Goal: Task Accomplishment & Management: Manage account settings

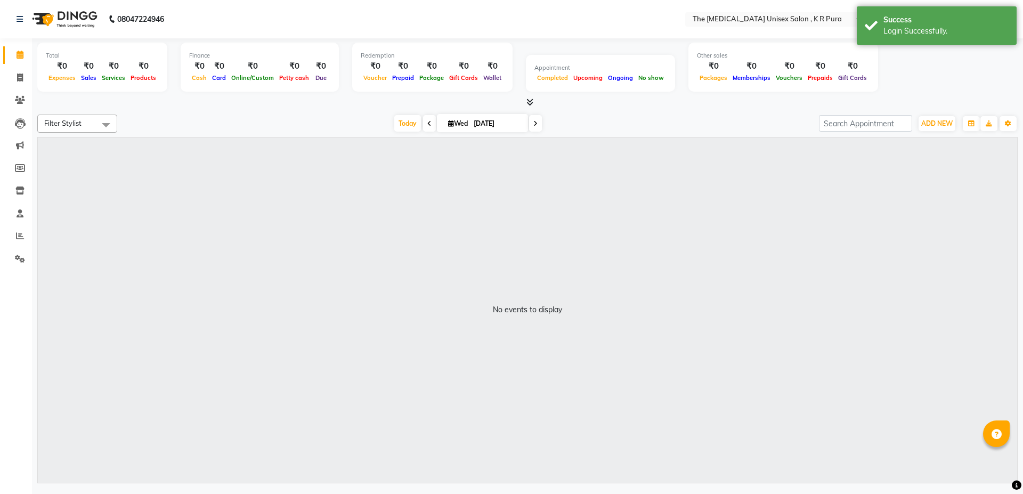
select select "en"
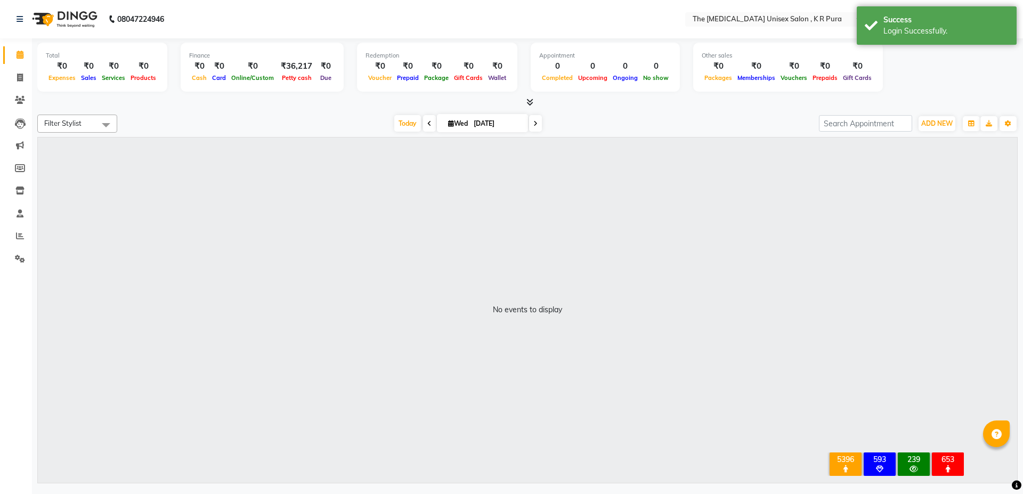
click at [529, 100] on icon at bounding box center [529, 102] width 7 height 8
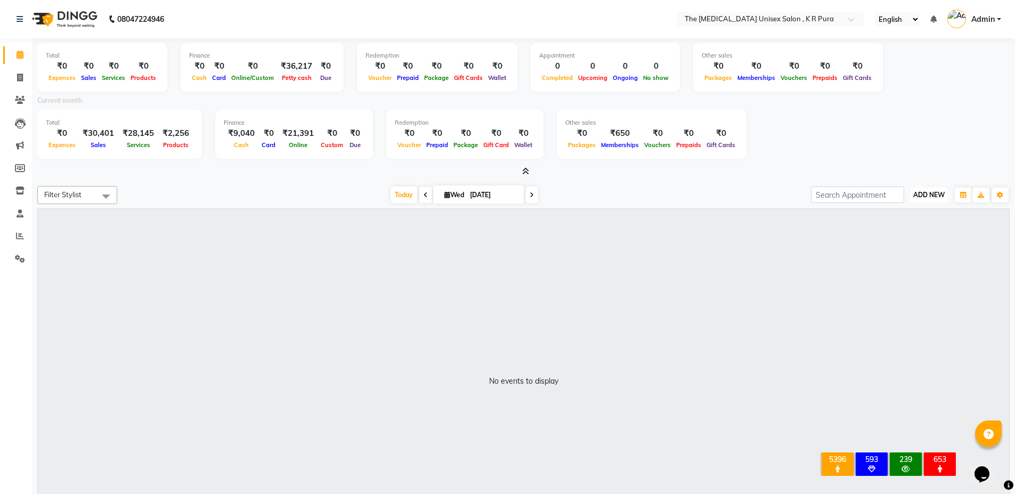
click at [923, 197] on span "ADD NEW" at bounding box center [928, 195] width 31 height 8
click at [890, 231] on link "Add Invoice" at bounding box center [905, 229] width 84 height 14
select select "service"
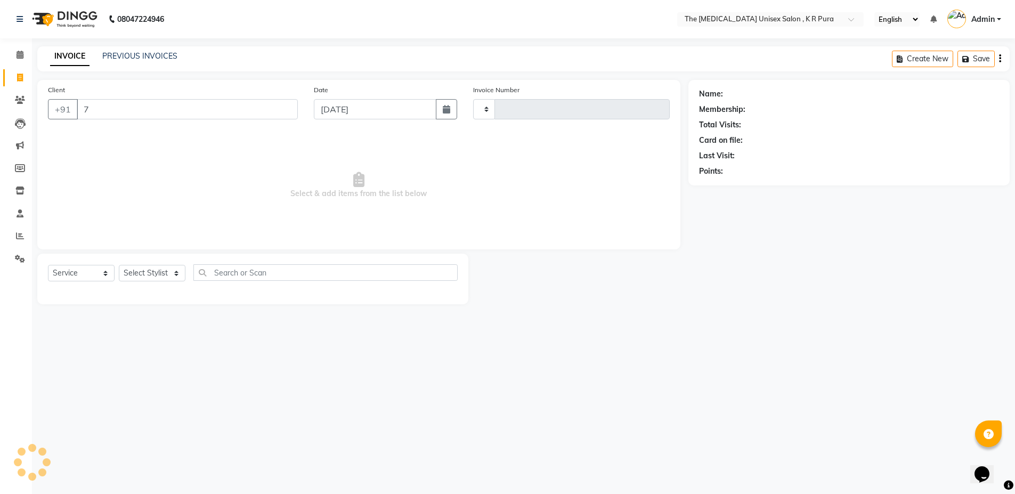
type input "2840"
select select "4050"
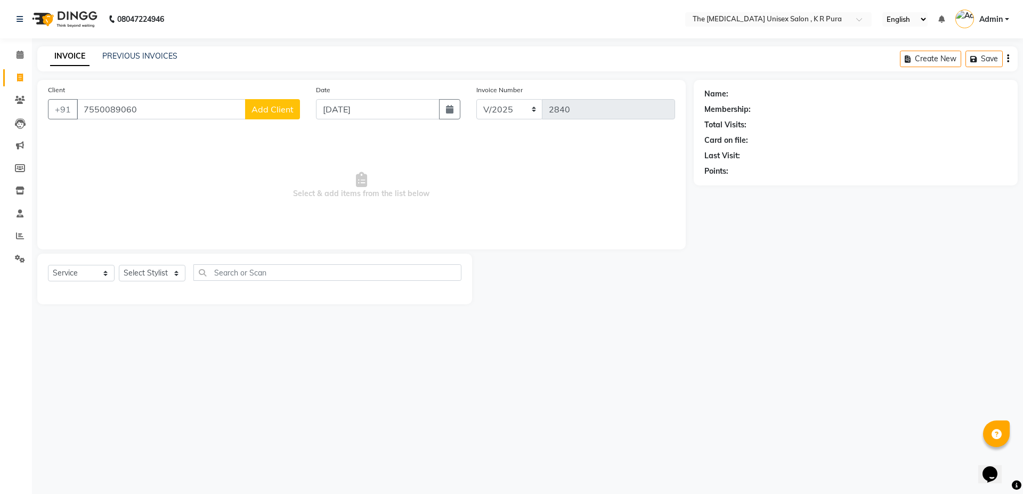
type input "7550089060"
click at [254, 101] on button "Add Client" at bounding box center [272, 109] width 55 height 20
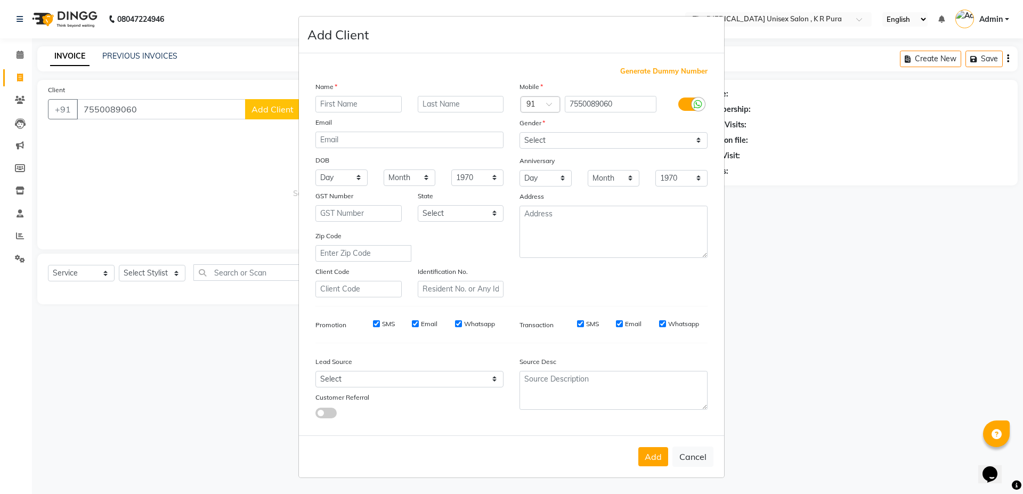
click at [344, 107] on input "text" at bounding box center [358, 104] width 86 height 17
type input "[PERSON_NAME]"
click at [567, 136] on select "Select [DEMOGRAPHIC_DATA] [DEMOGRAPHIC_DATA] Other Prefer Not To Say" at bounding box center [613, 140] width 188 height 17
select select "[DEMOGRAPHIC_DATA]"
click at [519, 132] on select "Select [DEMOGRAPHIC_DATA] [DEMOGRAPHIC_DATA] Other Prefer Not To Say" at bounding box center [613, 140] width 188 height 17
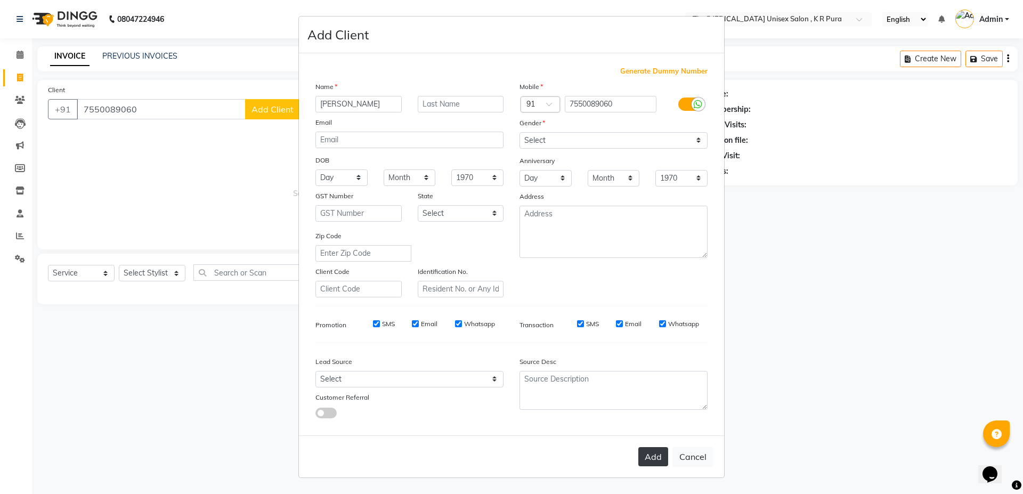
click at [659, 456] on button "Add" at bounding box center [653, 456] width 30 height 19
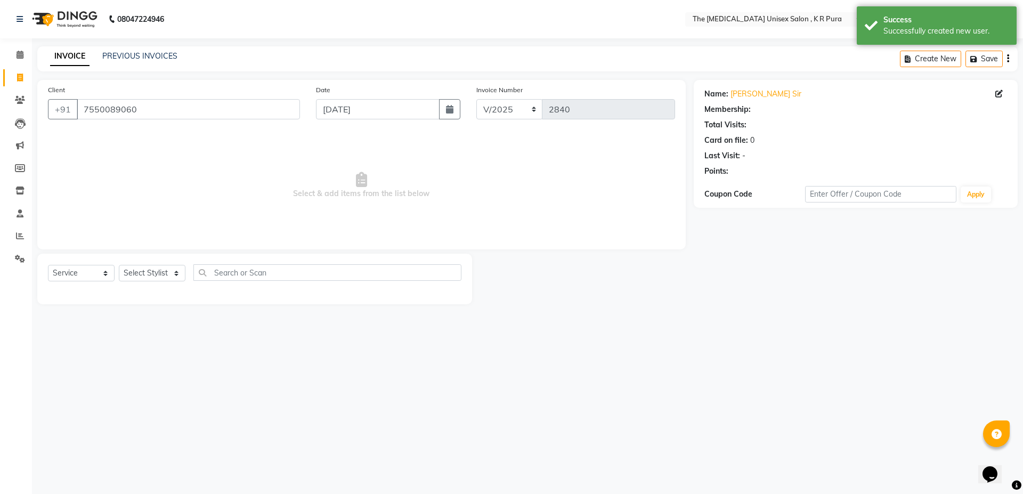
select select "1: Object"
click at [173, 275] on select "Select Stylist armaan [PERSON_NAME] kunti [PERSON_NAME] [PERSON_NAME]" at bounding box center [152, 273] width 67 height 17
select select "88538"
click at [119, 265] on select "Select Stylist armaan [PERSON_NAME] kunti [PERSON_NAME] [PERSON_NAME]" at bounding box center [152, 273] width 67 height 17
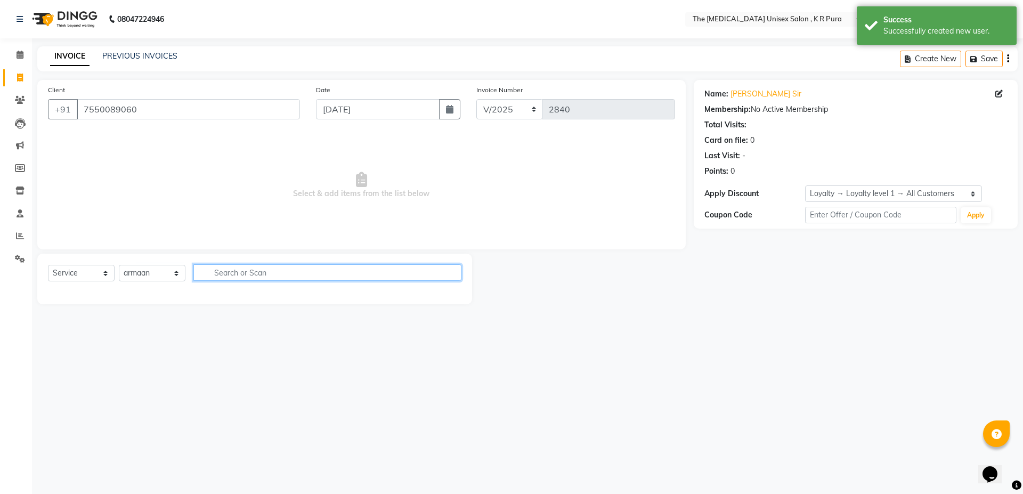
click at [238, 270] on input "text" at bounding box center [327, 272] width 268 height 17
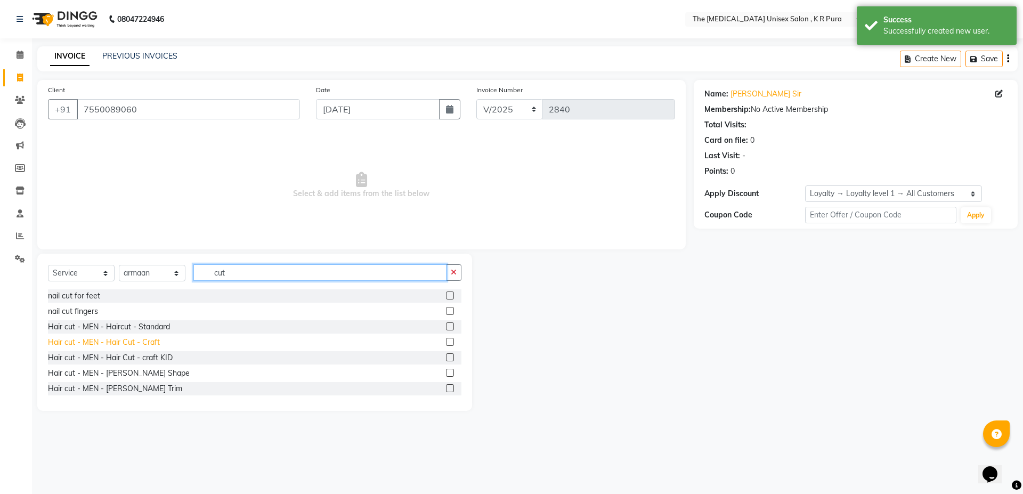
type input "cut"
click at [146, 342] on div "Hair cut - MEN - Hair Cut - Craft" at bounding box center [104, 342] width 112 height 11
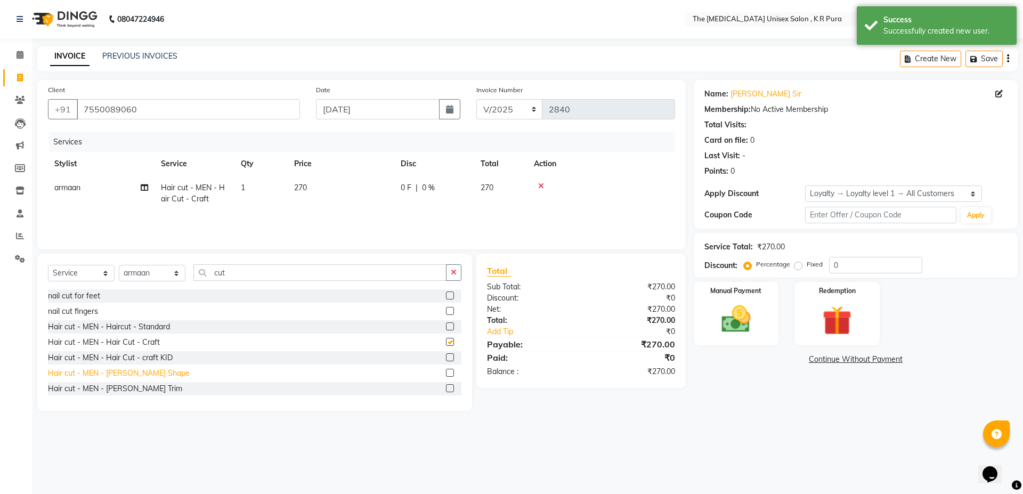
checkbox input "false"
click at [141, 372] on div "Hair cut - MEN - [PERSON_NAME] Shape" at bounding box center [119, 373] width 142 height 11
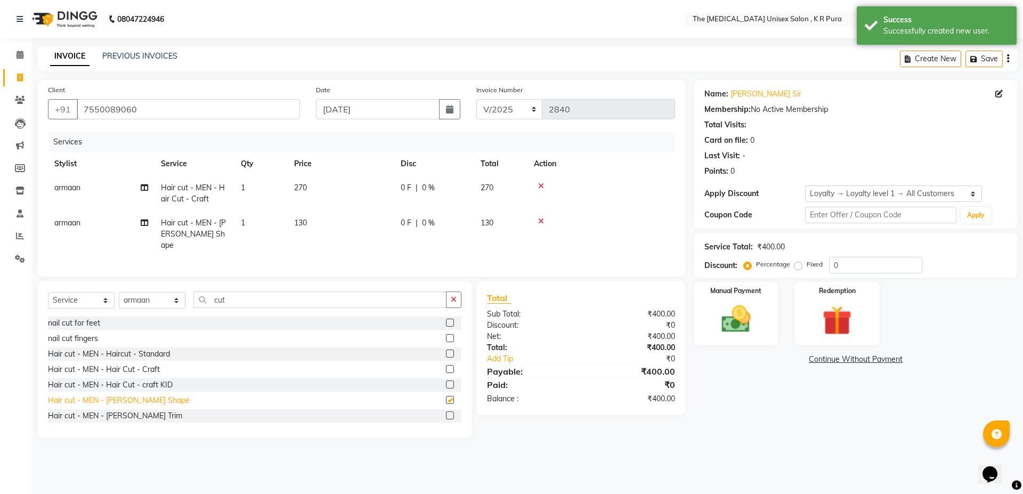
checkbox input "false"
click at [744, 314] on img at bounding box center [736, 319] width 50 height 35
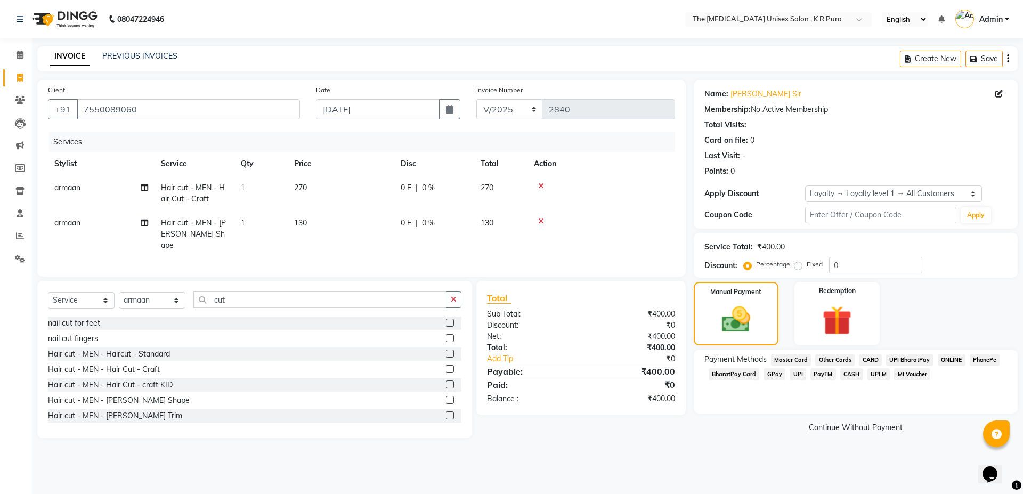
click at [775, 375] on span "GPay" at bounding box center [775, 374] width 22 height 12
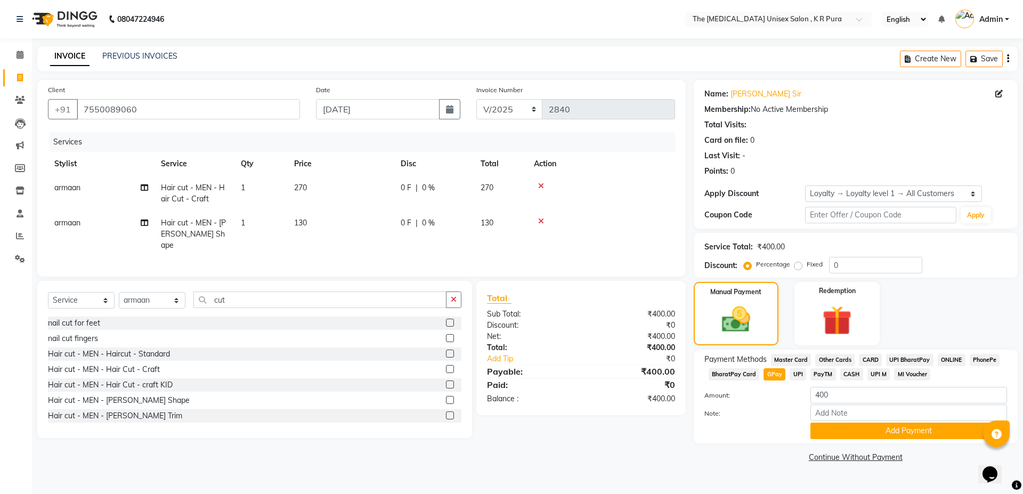
click at [871, 359] on span "CARD" at bounding box center [870, 360] width 23 height 12
click at [902, 431] on button "Add Payment" at bounding box center [908, 431] width 197 height 17
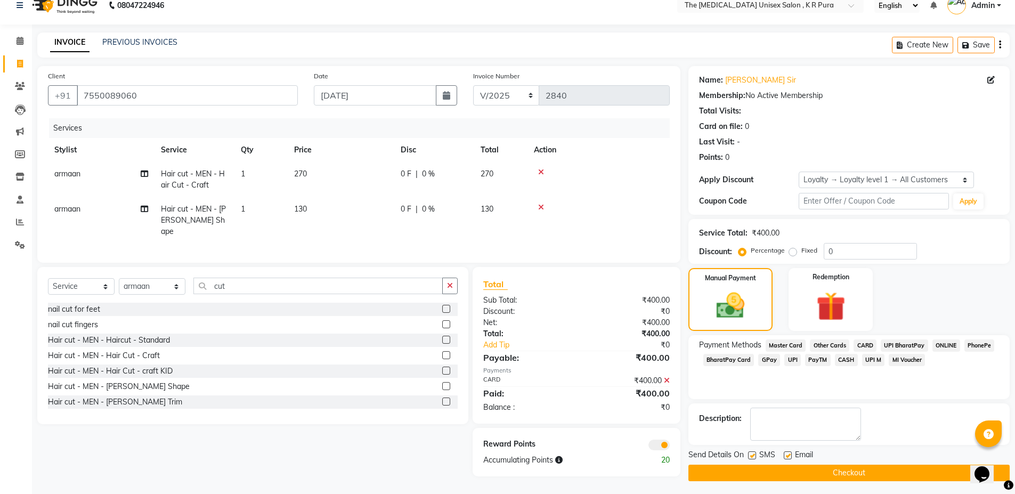
scroll to position [17, 0]
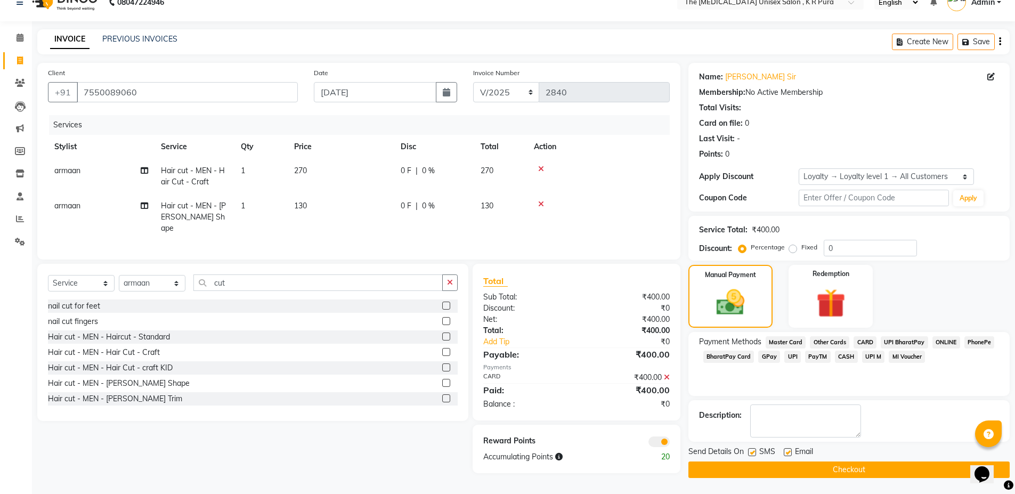
click at [889, 462] on button "Checkout" at bounding box center [848, 469] width 321 height 17
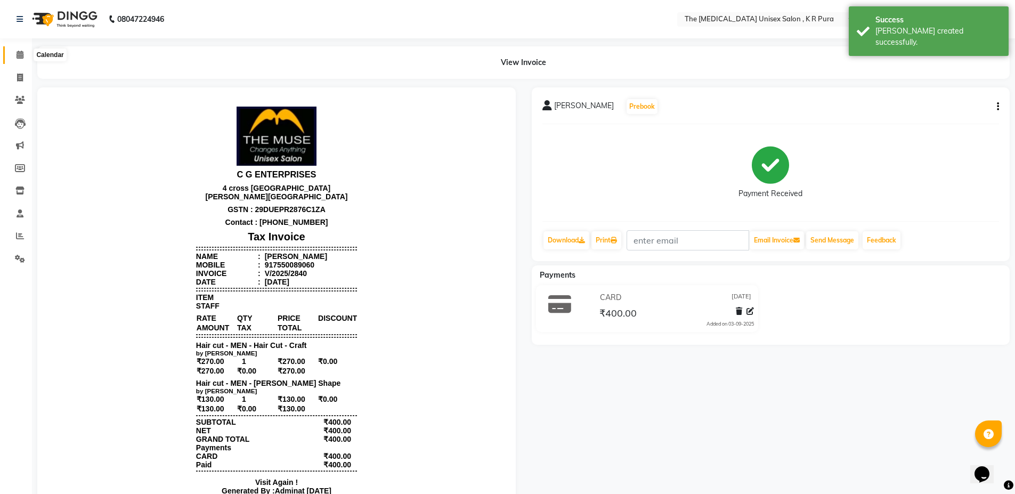
click at [19, 57] on icon at bounding box center [20, 55] width 7 height 8
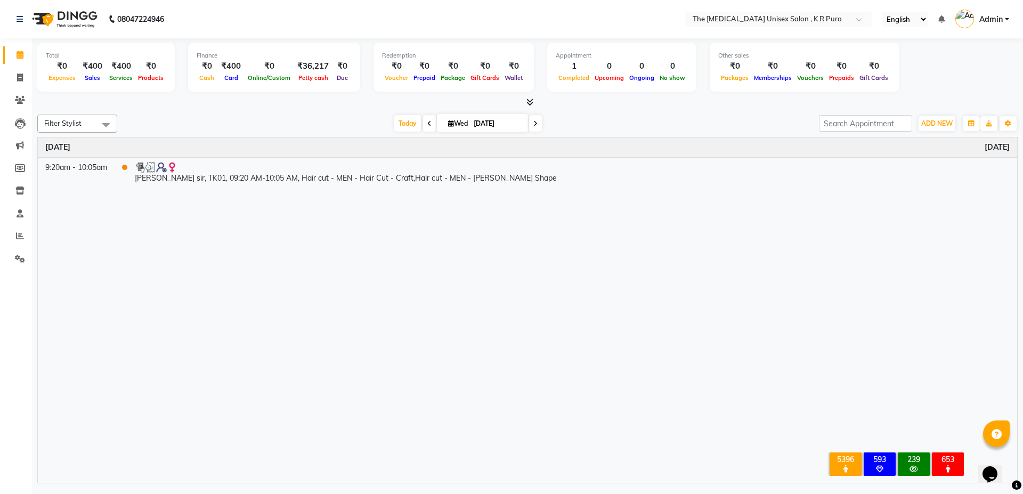
click at [527, 104] on icon at bounding box center [529, 102] width 7 height 8
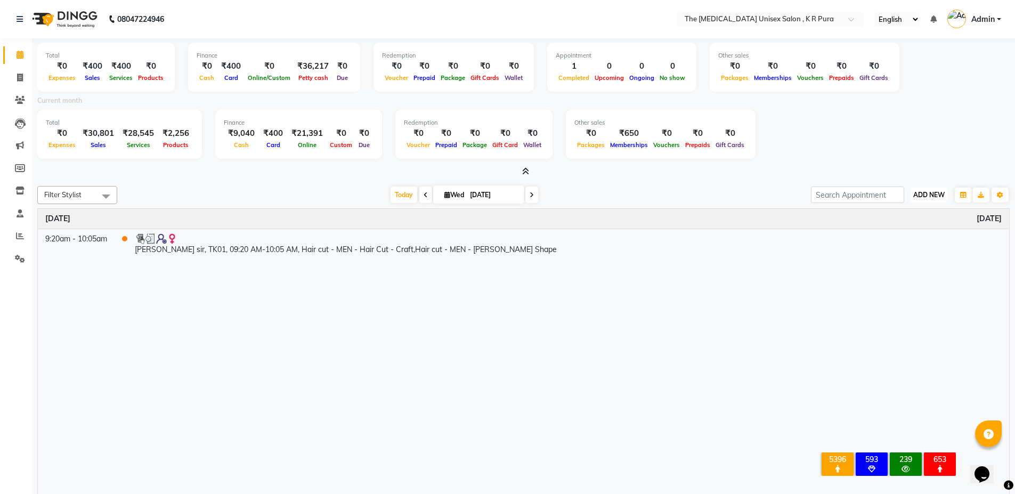
click at [925, 197] on span "ADD NEW" at bounding box center [928, 195] width 31 height 8
click at [890, 227] on link "Add Invoice" at bounding box center [905, 229] width 84 height 14
select select "service"
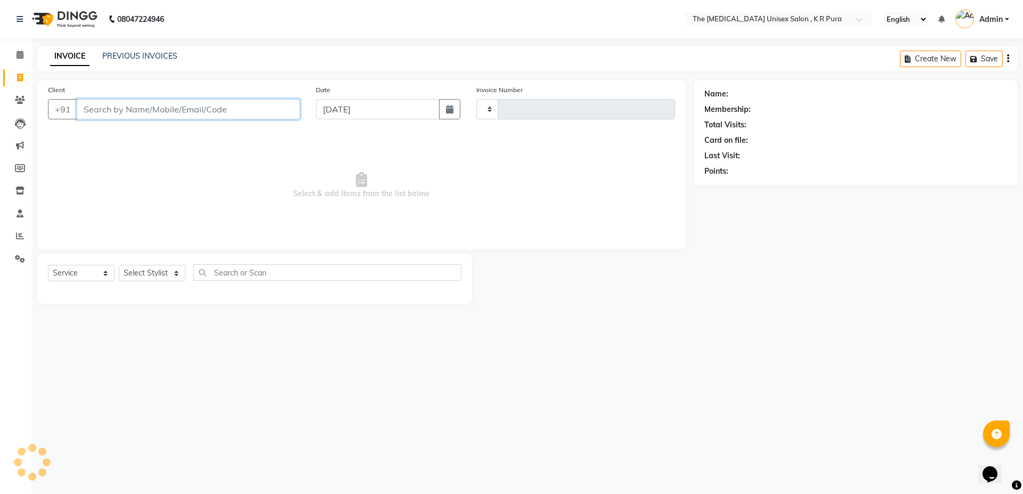
click at [121, 106] on input "Client" at bounding box center [188, 109] width 223 height 20
type input "8861"
select select "4050"
type input "2841"
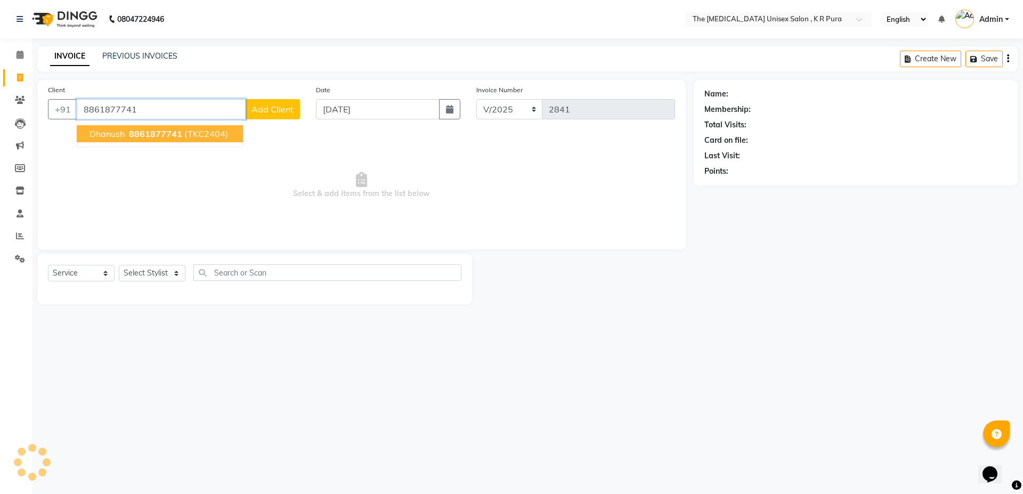
type input "8861877741"
click at [122, 140] on button "Dhanush 8861877741 (TKC2404)" at bounding box center [160, 133] width 166 height 17
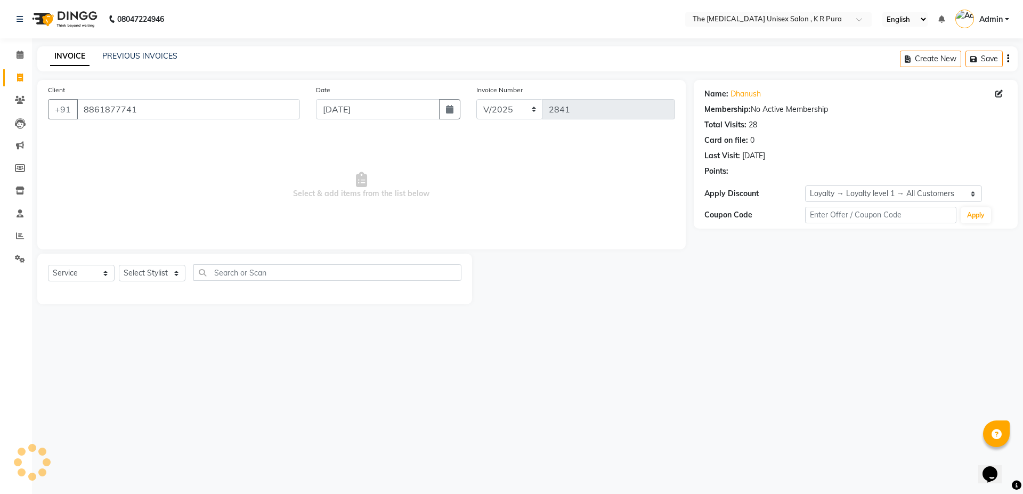
select select "1: Object"
click at [741, 189] on icon "button" at bounding box center [739, 186] width 7 height 7
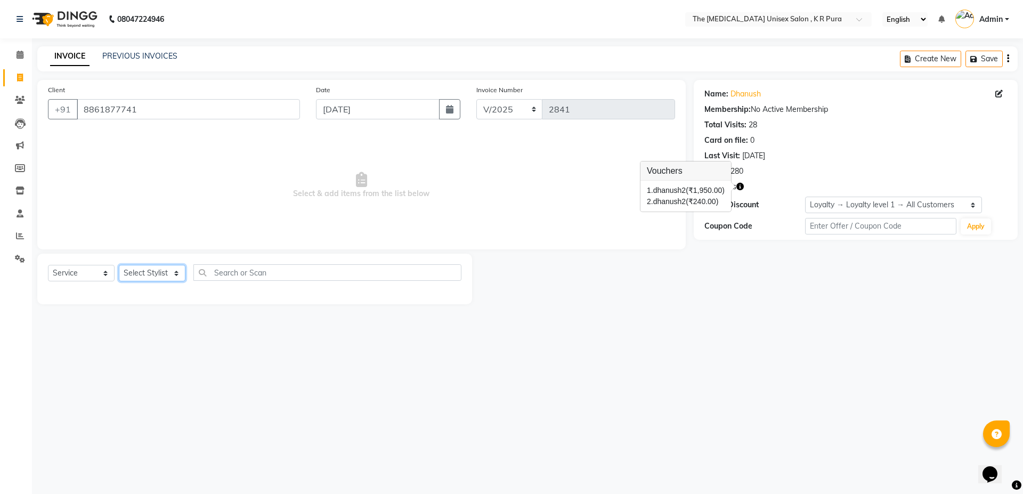
click at [166, 274] on select "Select Stylist armaan [PERSON_NAME] kunti [PERSON_NAME] [PERSON_NAME]" at bounding box center [152, 273] width 67 height 17
select select "21213"
click at [119, 265] on select "Select Stylist armaan [PERSON_NAME] kunti [PERSON_NAME] [PERSON_NAME]" at bounding box center [152, 273] width 67 height 17
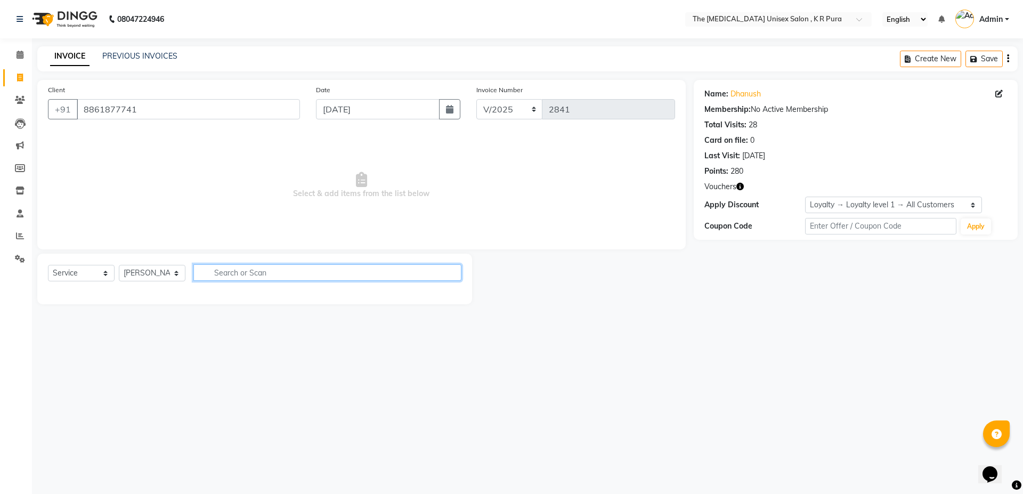
click at [243, 274] on input "text" at bounding box center [327, 272] width 268 height 17
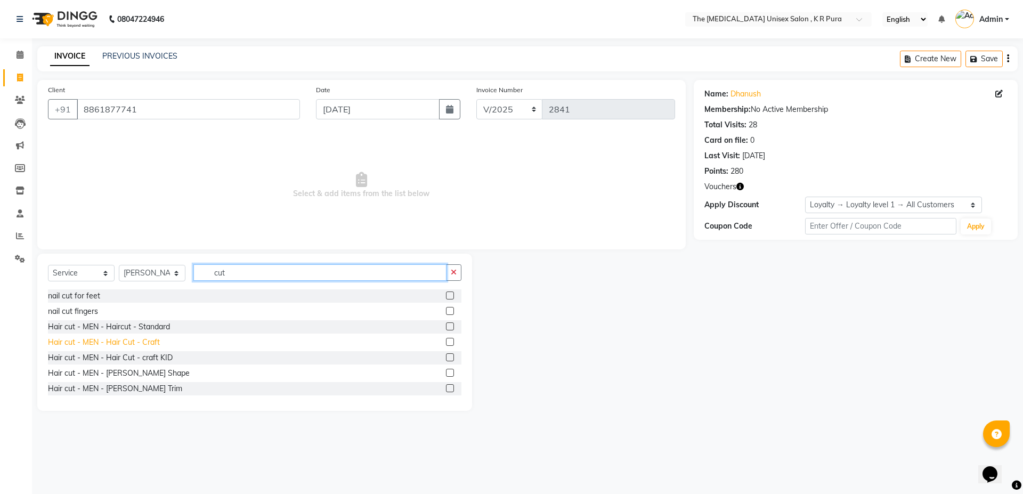
type input "cut"
click at [145, 343] on div "Hair cut - MEN - Hair Cut - Craft" at bounding box center [104, 342] width 112 height 11
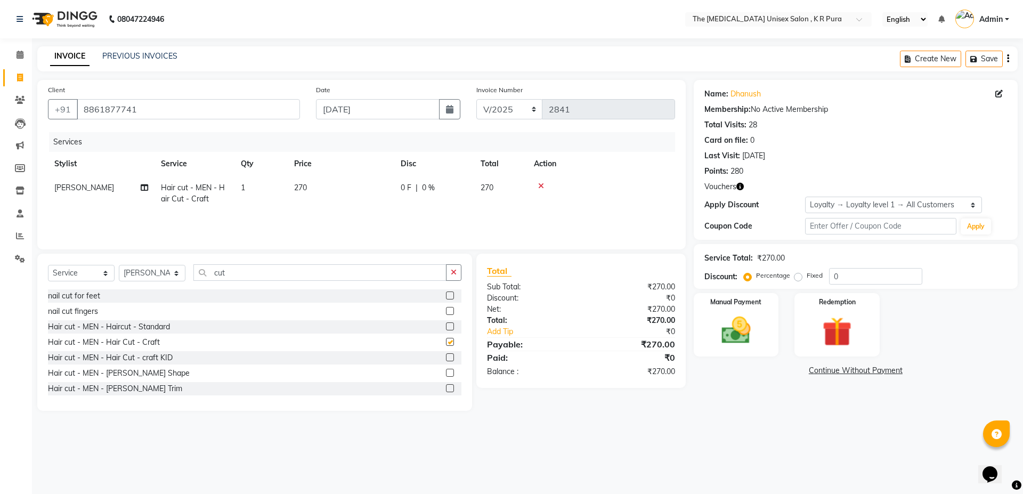
checkbox input "false"
click at [136, 371] on div "Hair cut - MEN - [PERSON_NAME] Shape" at bounding box center [119, 373] width 142 height 11
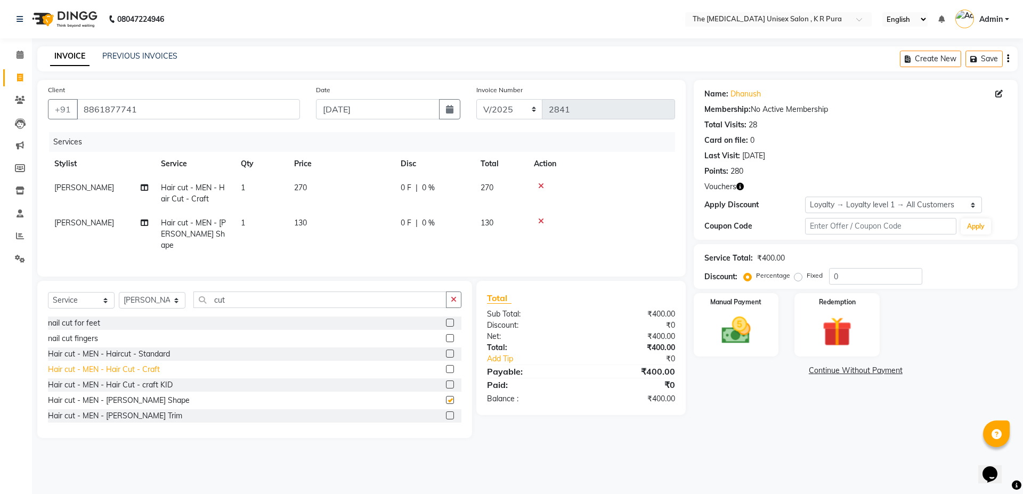
checkbox input "false"
click at [178, 297] on select "Select Stylist armaan [PERSON_NAME] kunti [PERSON_NAME] [PERSON_NAME]" at bounding box center [152, 300] width 67 height 17
select select "86389"
click at [119, 292] on select "Select Stylist armaan [PERSON_NAME] kunti [PERSON_NAME] [PERSON_NAME]" at bounding box center [152, 300] width 67 height 17
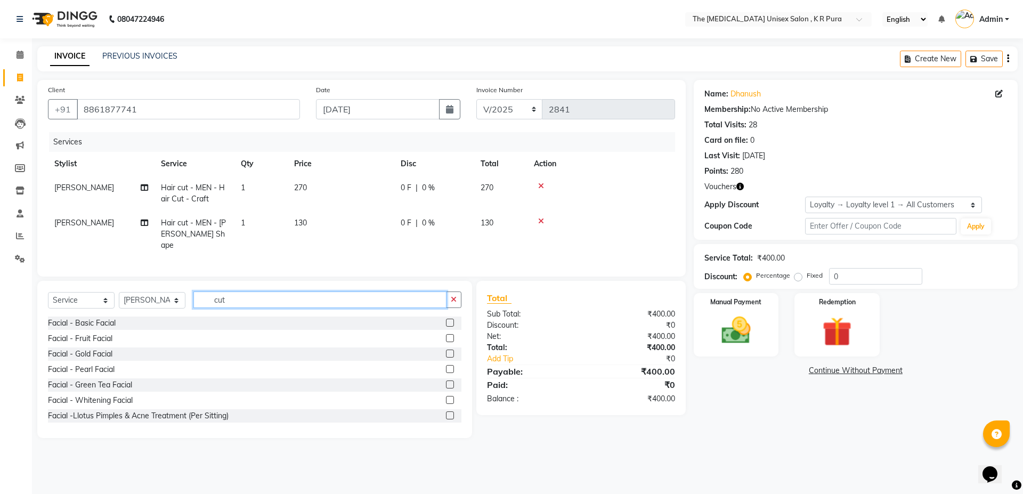
click at [243, 296] on input "cut" at bounding box center [319, 299] width 253 height 17
type input "c"
type input "massa"
click at [109, 325] on div "Massage - Head Massage" at bounding box center [93, 323] width 90 height 11
checkbox input "false"
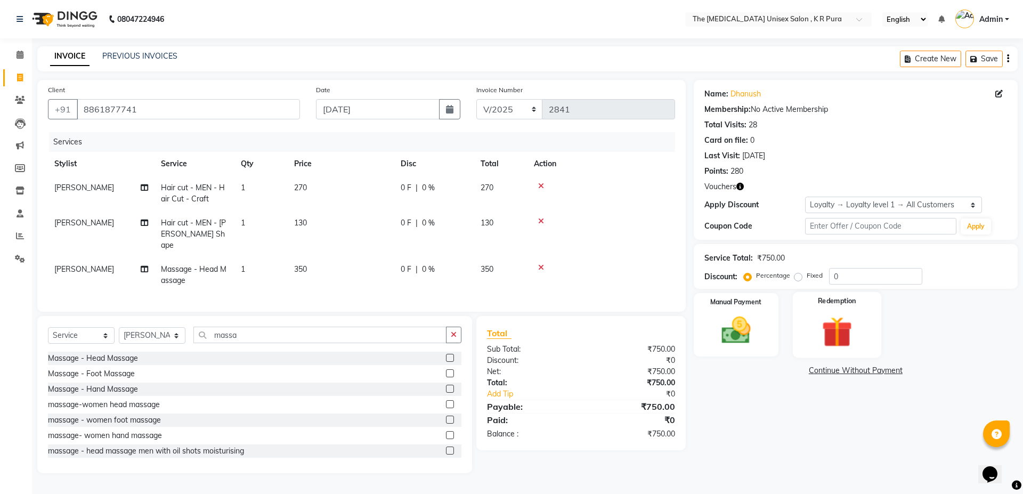
click at [822, 335] on img at bounding box center [837, 332] width 50 height 38
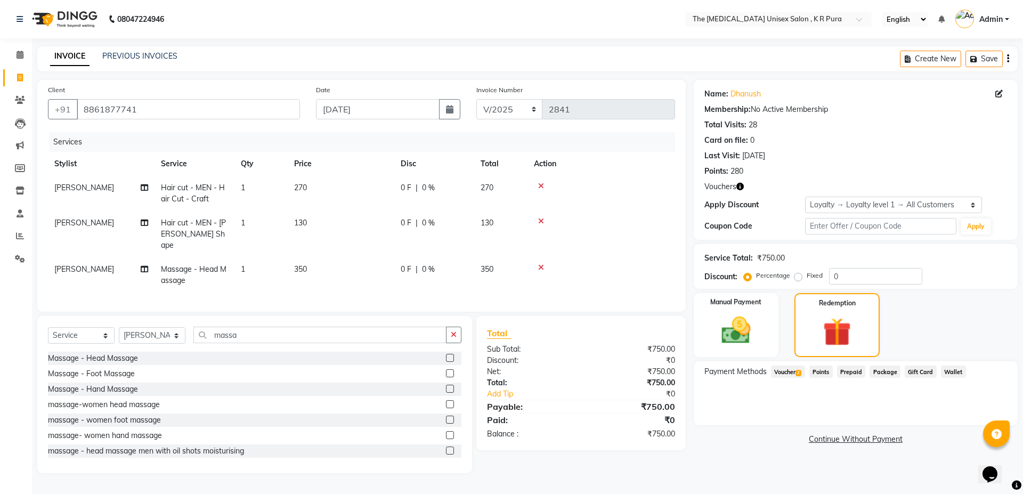
click at [795, 371] on span "Voucher 2" at bounding box center [788, 372] width 34 height 12
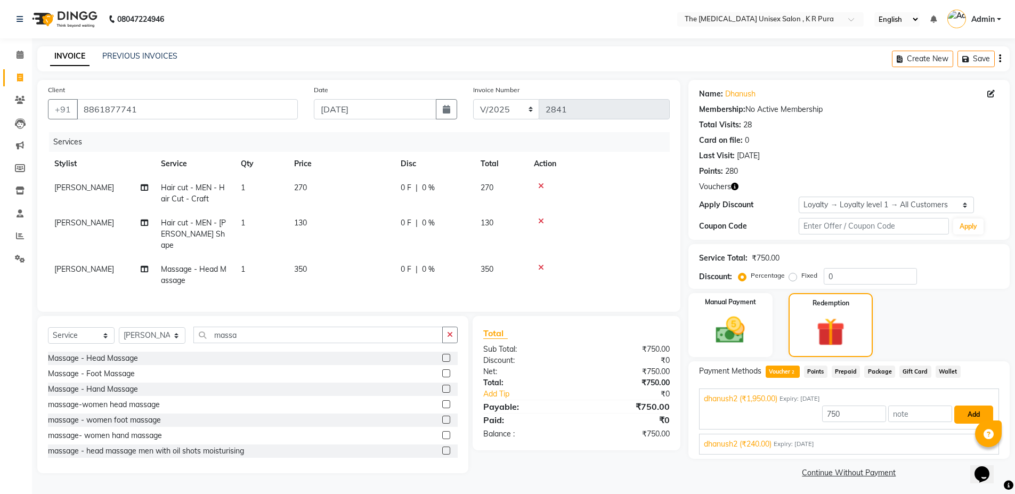
click at [969, 416] on button "Add" at bounding box center [973, 414] width 39 height 18
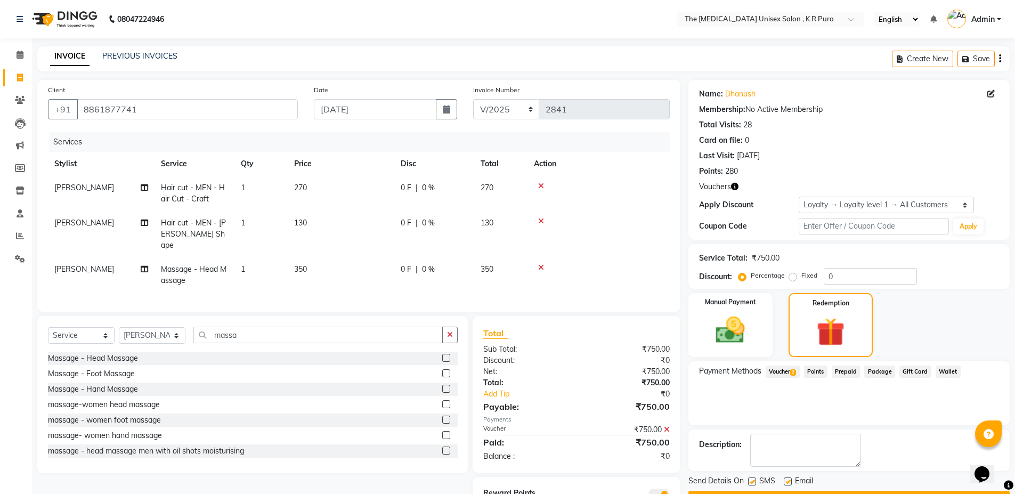
scroll to position [44, 0]
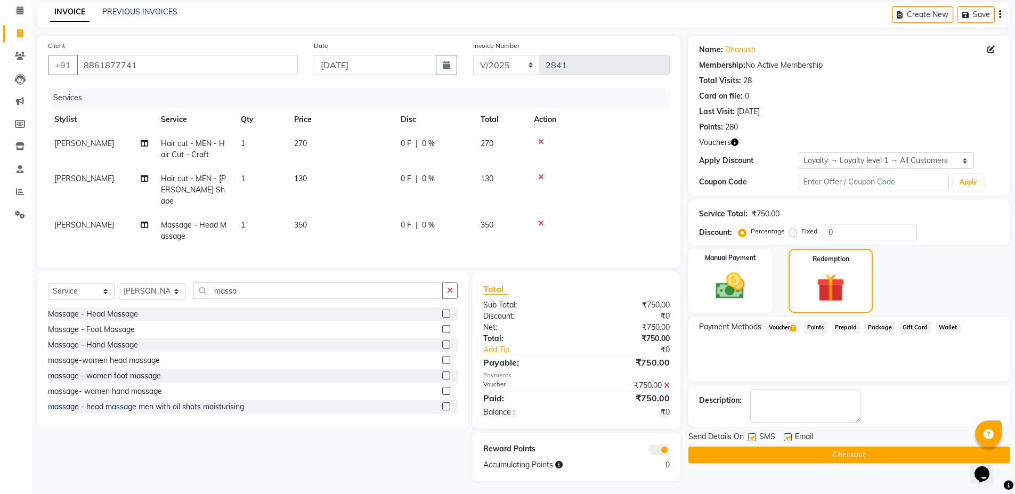
click at [896, 456] on button "Checkout" at bounding box center [848, 455] width 321 height 17
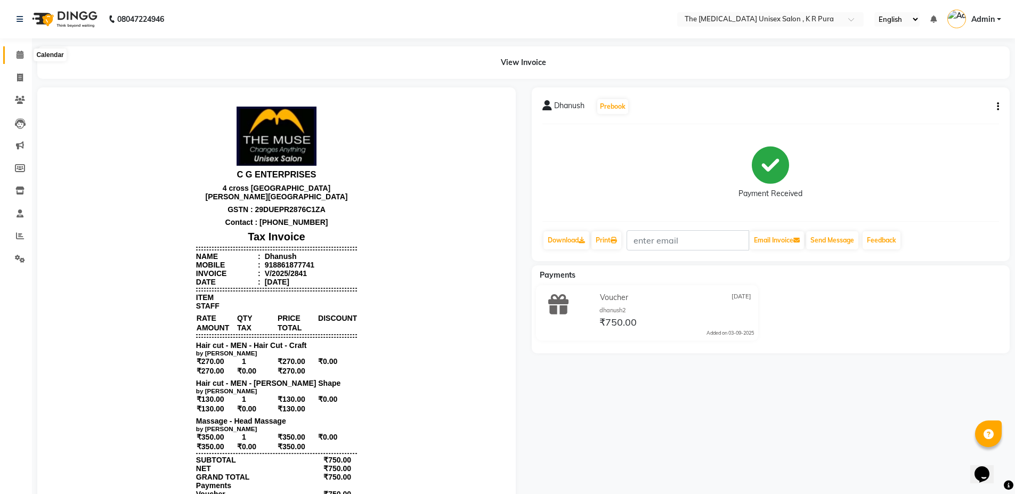
click at [18, 58] on icon at bounding box center [20, 55] width 7 height 8
